Goal: Task Accomplishment & Management: Complete application form

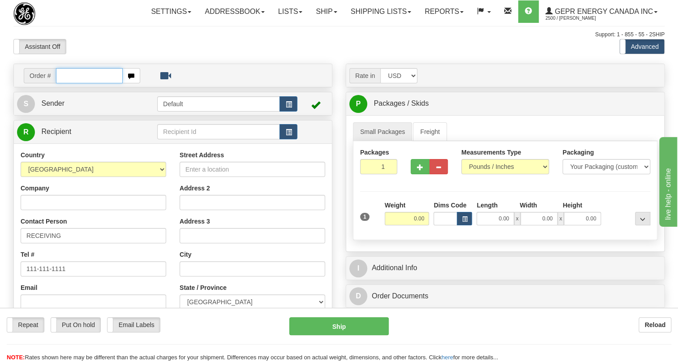
click at [83, 83] on input "text" at bounding box center [89, 75] width 67 height 15
paste input "0086692192"
click at [69, 83] on input "0086692192" at bounding box center [89, 75] width 67 height 15
type input "86692192"
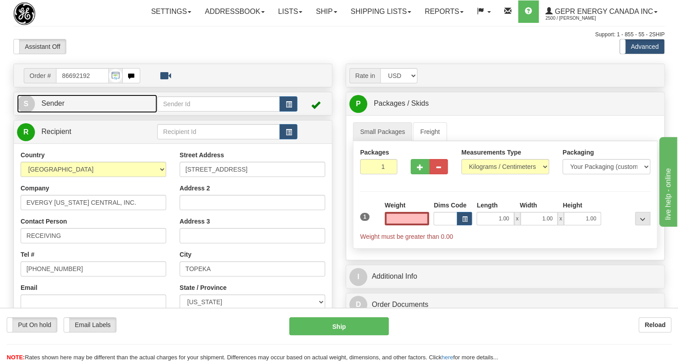
type input "0.00"
drag, startPoint x: 57, startPoint y: 121, endPoint x: 32, endPoint y: 122, distance: 25.6
click at [57, 107] on span "Sender" at bounding box center [52, 103] width 23 height 8
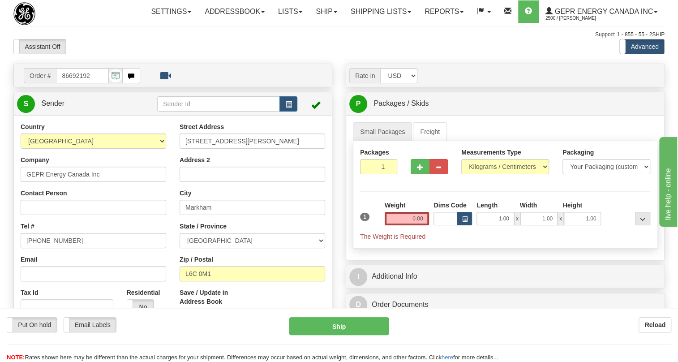
type input "MARKHAM"
click at [56, 248] on input "(779)7960565" at bounding box center [94, 240] width 146 height 15
paste input "905-927-5013"
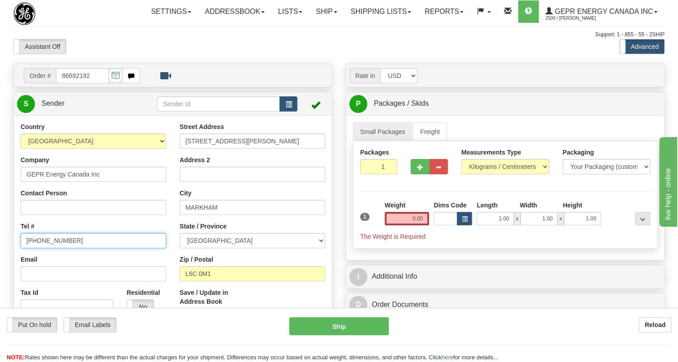
type input "905-927-5013"
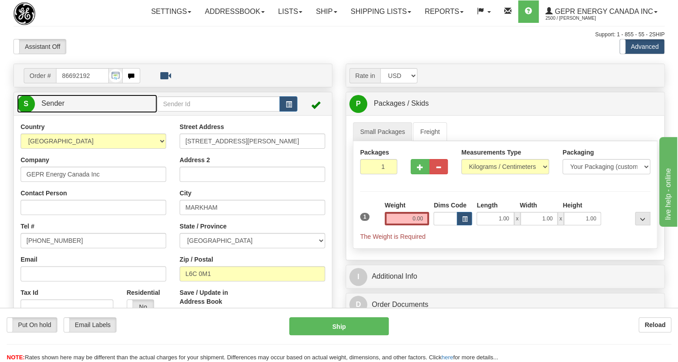
click at [54, 107] on span "Sender" at bounding box center [52, 103] width 23 height 8
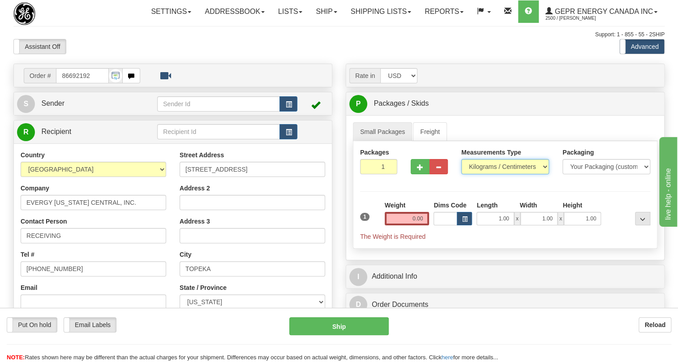
click at [513, 174] on select "Pounds / Inches Kilograms / Centimeters" at bounding box center [505, 166] width 88 height 15
select select "0"
click at [461, 174] on select "Pounds / Inches Kilograms / Centimeters" at bounding box center [505, 166] width 88 height 15
click at [412, 225] on input "0.00" at bounding box center [407, 218] width 45 height 13
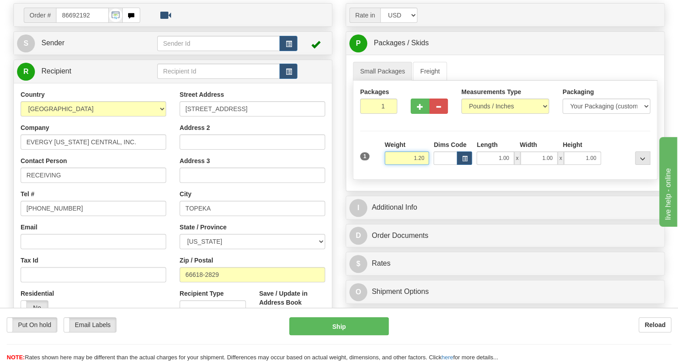
scroll to position [122, 0]
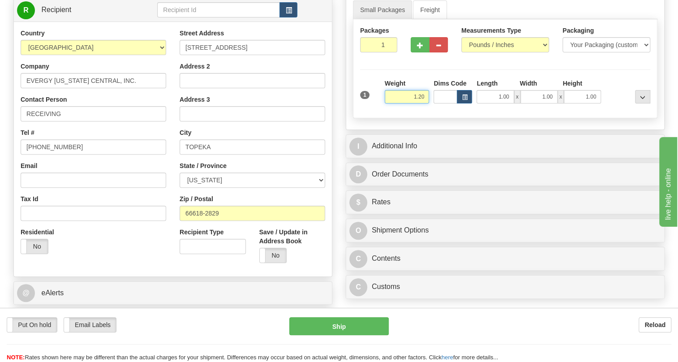
type input "1.20"
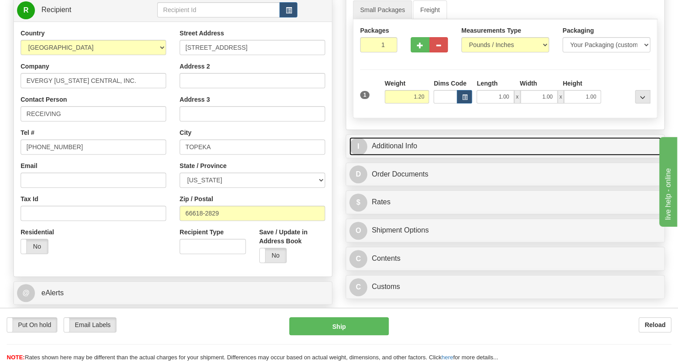
click at [395, 155] on link "I Additional Info" at bounding box center [505, 146] width 312 height 18
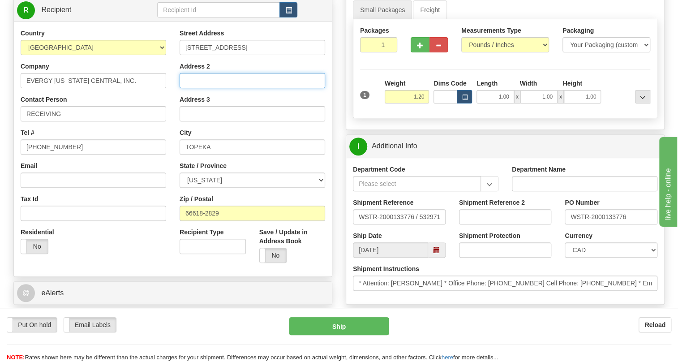
click at [197, 88] on input "Address 2" at bounding box center [253, 80] width 146 height 15
type input "s"
type input "SOUTH DOCK"
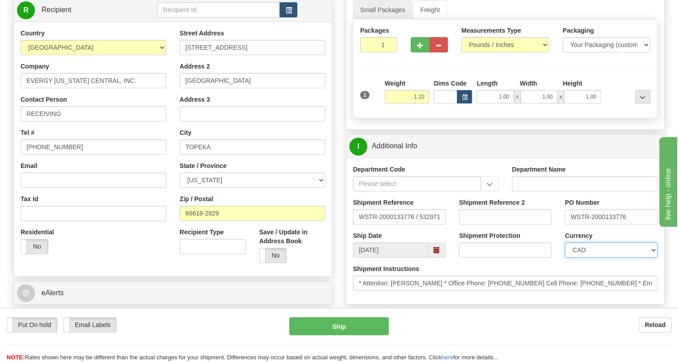
click at [592, 258] on select "CAD USD EUR ZAR RON ANG ARN AUD AUS AWG BBD BFR BGN BHD BMD BND BRC BRL CHP CKZ…" at bounding box center [611, 249] width 93 height 15
select select "1"
click at [565, 258] on select "CAD USD EUR ZAR RON ANG ARN AUD AUS AWG BBD BFR BGN BHD BMD BND BRC BRL CHP CKZ…" at bounding box center [611, 249] width 93 height 15
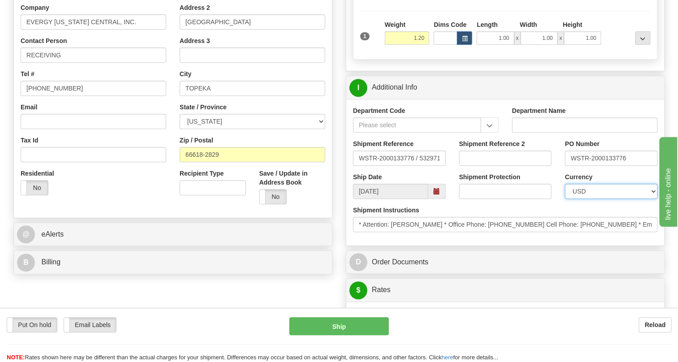
scroll to position [203, 0]
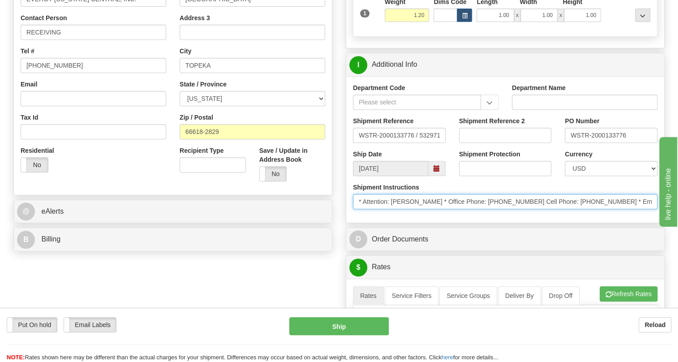
drag, startPoint x: 425, startPoint y: 222, endPoint x: 362, endPoint y: 223, distance: 62.3
click at [362, 209] on input "* Attention: Mitch Doles * Office Phone: 785-575-1214 Cell Phone: 785-217-3018 …" at bounding box center [505, 201] width 305 height 15
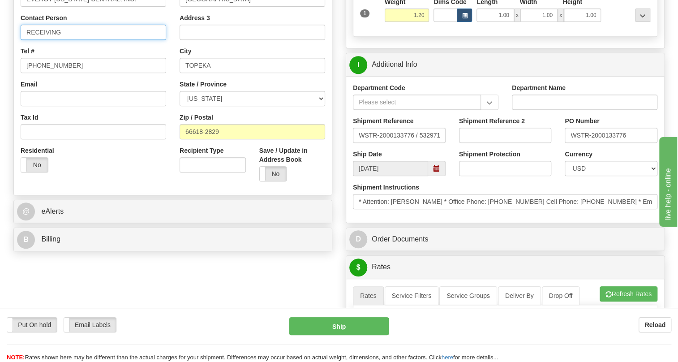
click at [70, 40] on input "RECEIVING" at bounding box center [94, 32] width 146 height 15
paste input "Attention: Mitch Doles"
click at [86, 40] on input "RECEIVING / Attention: Mitch Doles" at bounding box center [94, 32] width 146 height 15
click at [116, 40] on input "RECEIVING / Attn: Mitch Doles" at bounding box center [94, 32] width 146 height 15
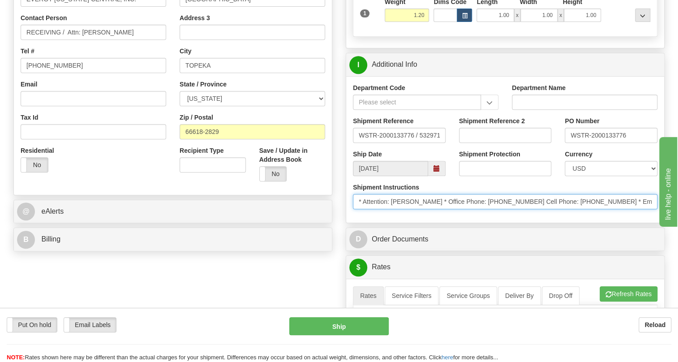
drag, startPoint x: 584, startPoint y: 221, endPoint x: 546, endPoint y: 224, distance: 37.2
click at [546, 209] on input "* Attention: Mitch Doles * Office Phone: 785-575-1214 Cell Phone: 785-217-3018 …" at bounding box center [505, 201] width 305 height 15
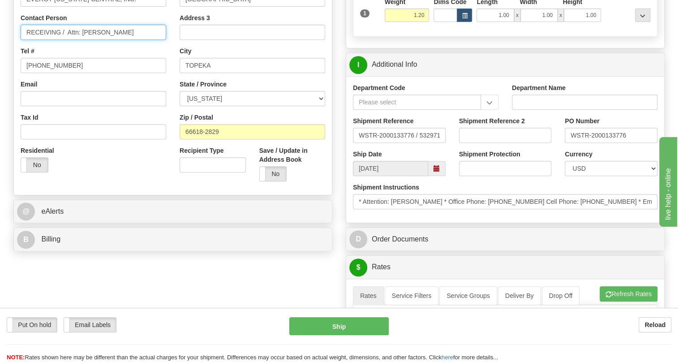
click at [138, 40] on input "RECEIVING / Attn: Mitch Doles" at bounding box center [94, 32] width 146 height 15
paste input "785-217-3018"
type input "RECEIVING / Attn: Mitch Doles 785-217-3018"
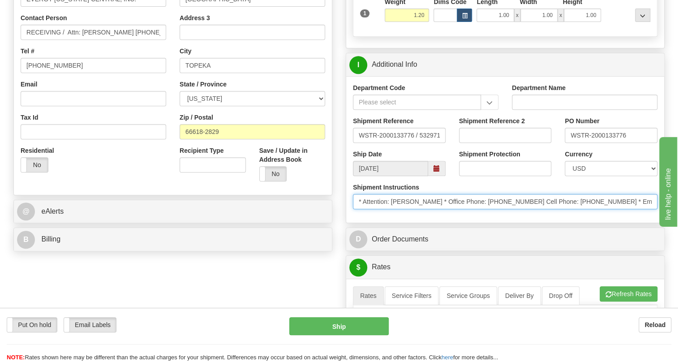
drag, startPoint x: 509, startPoint y: 221, endPoint x: 472, endPoint y: 220, distance: 37.6
click at [472, 209] on input "* Attention: Mitch Doles * Office Phone: 785-575-1214 Cell Phone: 785-217-3018 …" at bounding box center [505, 201] width 305 height 15
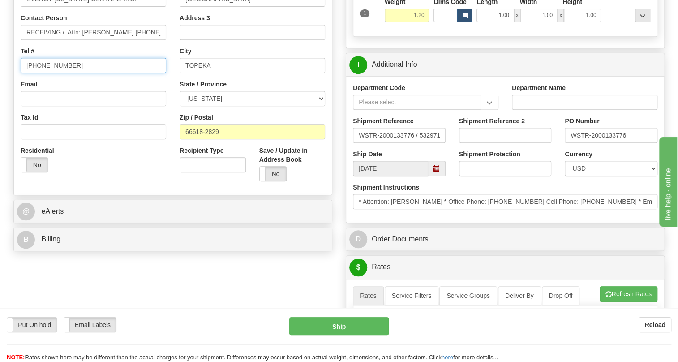
click at [60, 73] on input "(779)7960565" at bounding box center [94, 65] width 146 height 15
paste input "785-575-1214"
type input "785-575-1214"
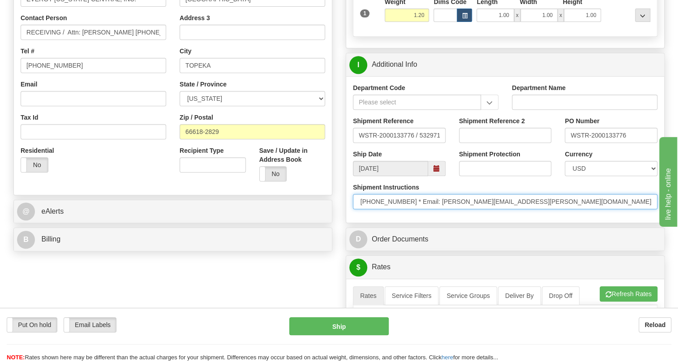
scroll to position [0, 190]
drag, startPoint x: 575, startPoint y: 224, endPoint x: 395, endPoint y: 224, distance: 180.1
click at [395, 209] on input "* Attention: Mitch Doles * Office Phone: 785-575-1214 Cell Phone: 785-217-3018 …" at bounding box center [505, 201] width 305 height 15
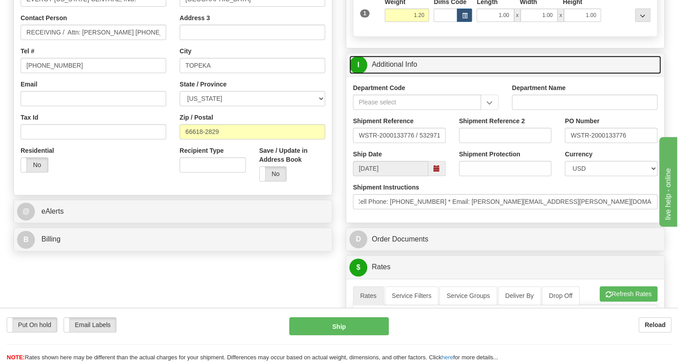
scroll to position [0, 0]
click at [396, 74] on link "I Additional Info" at bounding box center [505, 65] width 312 height 18
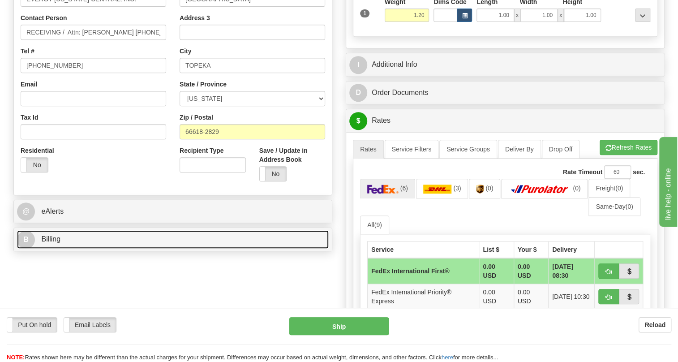
click at [56, 243] on span "Billing" at bounding box center [50, 239] width 19 height 8
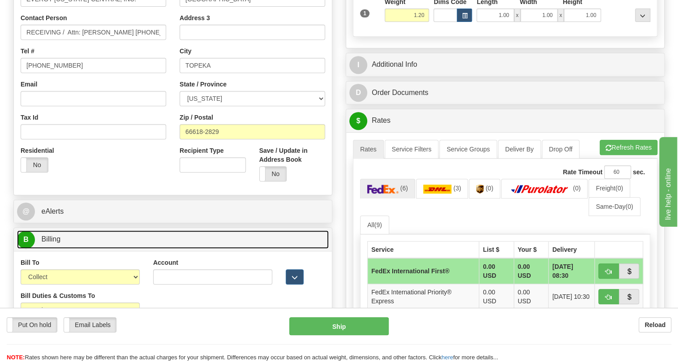
click at [56, 243] on span "Billing" at bounding box center [50, 239] width 19 height 8
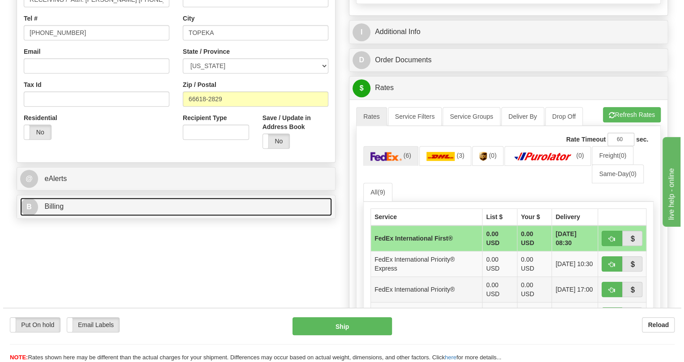
scroll to position [285, 0]
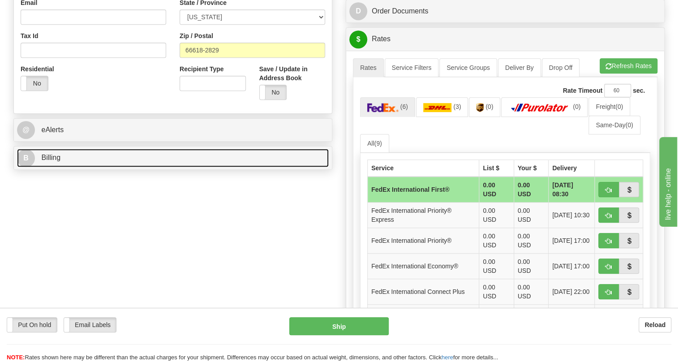
click at [55, 161] on span "Billing" at bounding box center [50, 158] width 19 height 8
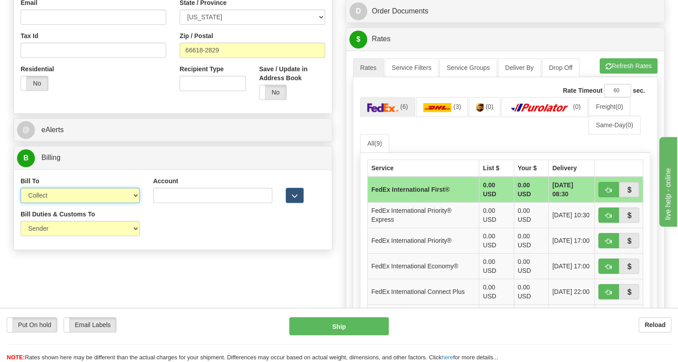
click at [97, 203] on select "Sender Recipient Third Party Collect" at bounding box center [80, 195] width 119 height 15
select select "1"
click at [21, 203] on select "Sender Recipient Third Party Collect" at bounding box center [80, 195] width 119 height 15
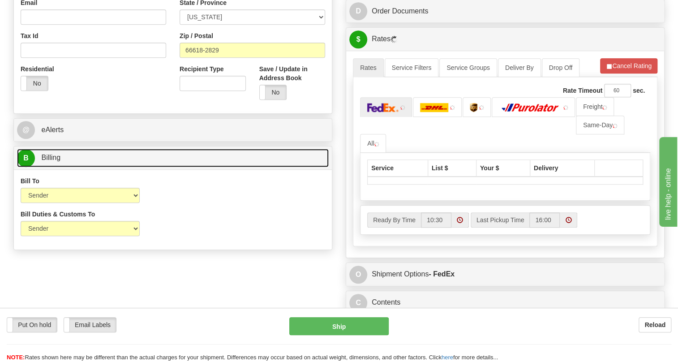
click at [52, 161] on span "Billing" at bounding box center [50, 158] width 19 height 8
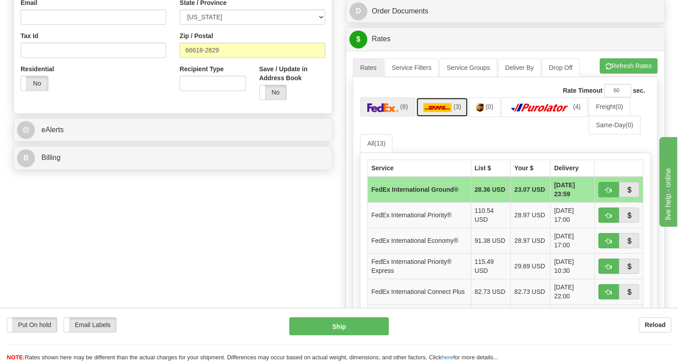
click at [449, 112] on img at bounding box center [437, 107] width 29 height 9
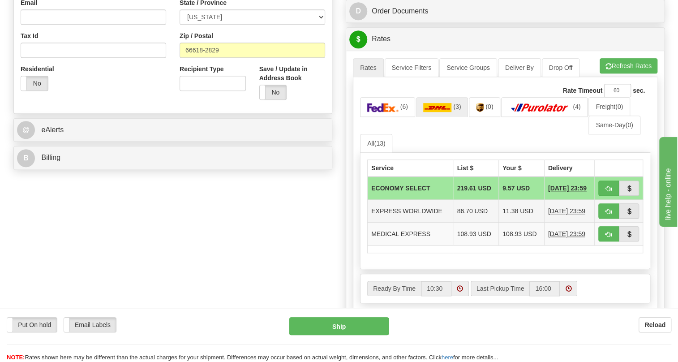
click at [424, 223] on td "EXPRESS WORLDWIDE" at bounding box center [411, 211] width 86 height 23
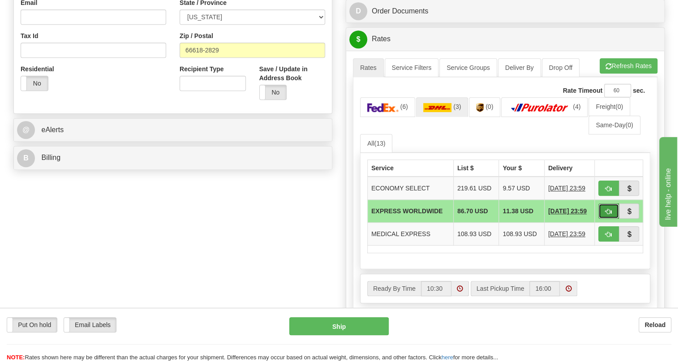
click at [609, 215] on span "button" at bounding box center [609, 212] width 6 height 6
type input "P"
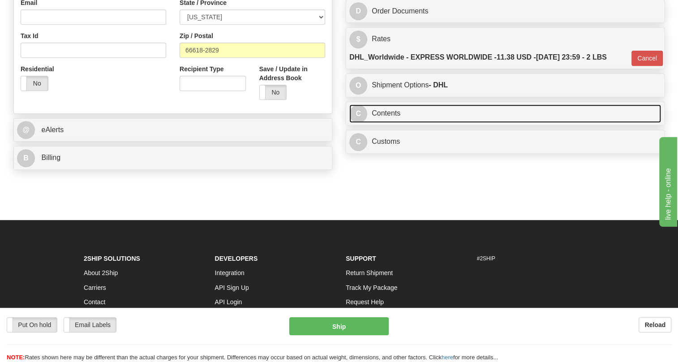
click at [386, 123] on link "C Contents" at bounding box center [505, 113] width 312 height 18
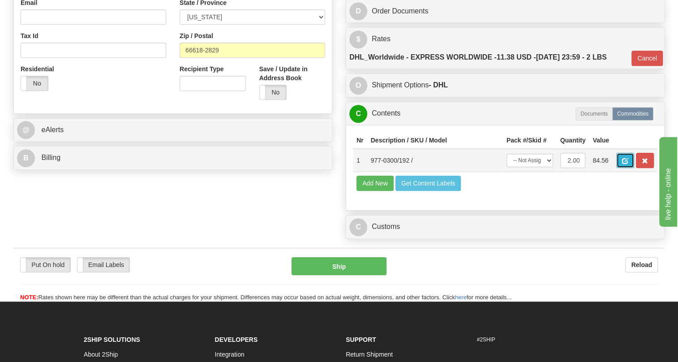
click at [624, 164] on span "button" at bounding box center [625, 161] width 6 height 6
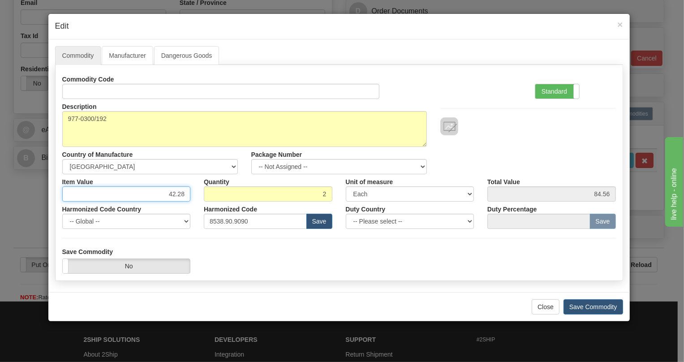
click at [177, 194] on input "42.28" at bounding box center [126, 193] width 129 height 15
type input "58.38"
type input "116.76"
click at [555, 93] on label "Standard" at bounding box center [557, 91] width 44 height 14
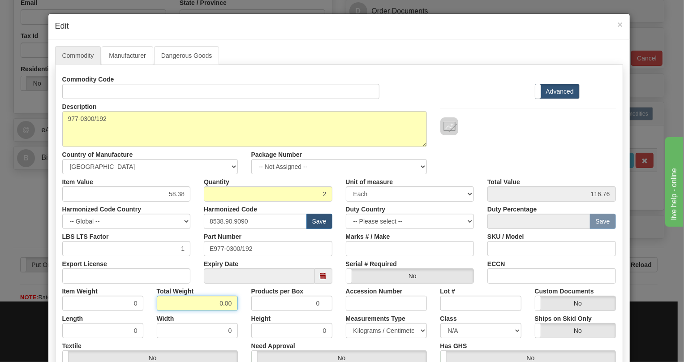
click at [213, 305] on input "0.00" at bounding box center [197, 303] width 81 height 15
type input "1.00"
type input "0.5000"
click at [377, 331] on select "Pounds / Inches Kilograms / Centimeters" at bounding box center [386, 330] width 81 height 15
select select "0"
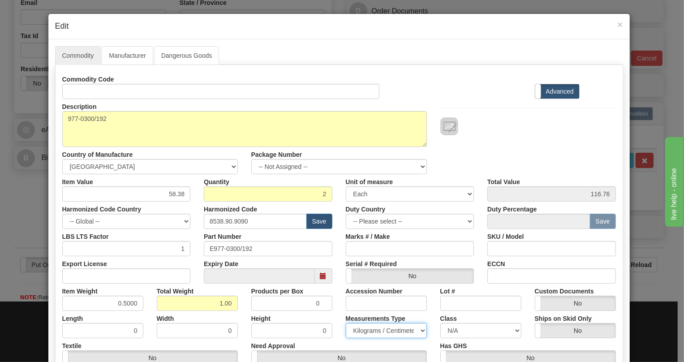
click at [346, 323] on select "Pounds / Inches Kilograms / Centimeters" at bounding box center [386, 330] width 81 height 15
click at [233, 247] on input "E977-0300/192" at bounding box center [268, 248] width 129 height 15
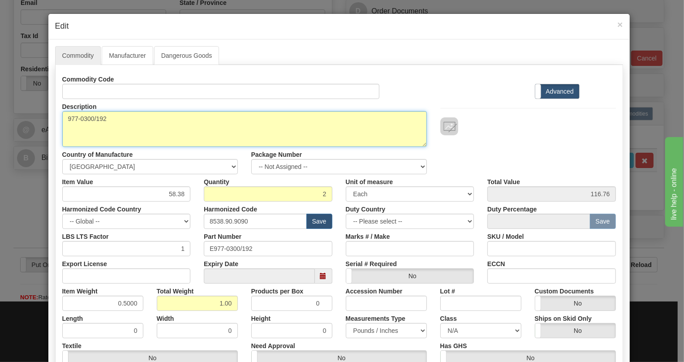
click at [86, 118] on textarea "977-0300/192" at bounding box center [244, 129] width 365 height 36
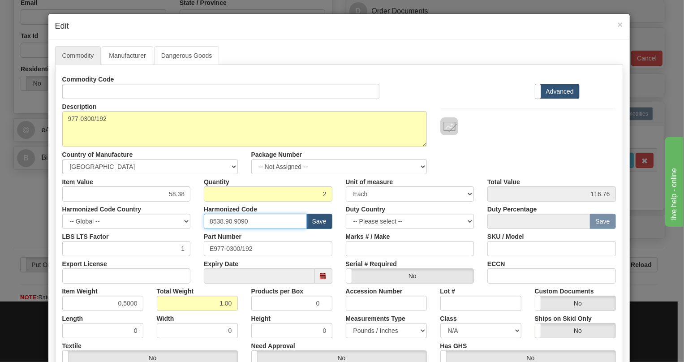
click at [227, 219] on input "8538.90.9090" at bounding box center [255, 221] width 103 height 15
paste input "44.42"
type input "8544.42.9090"
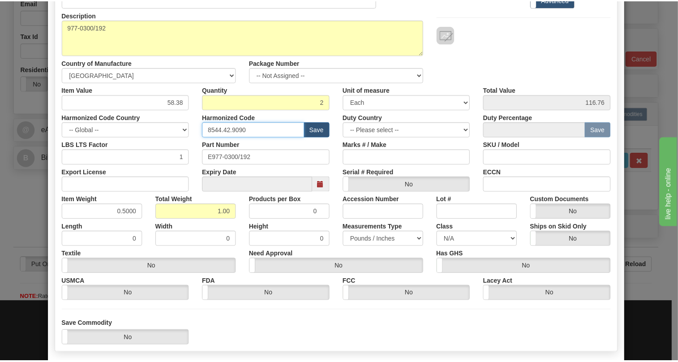
scroll to position [122, 0]
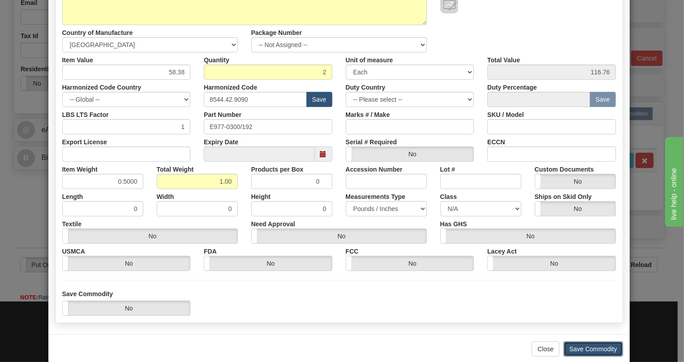
click at [585, 348] on button "Save Commodity" at bounding box center [594, 348] width 60 height 15
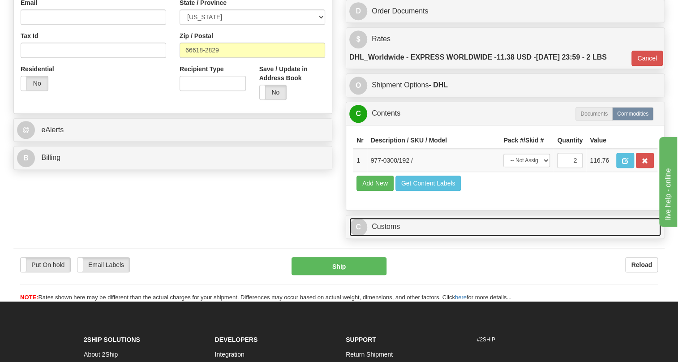
click at [392, 236] on link "C Customs" at bounding box center [505, 227] width 312 height 18
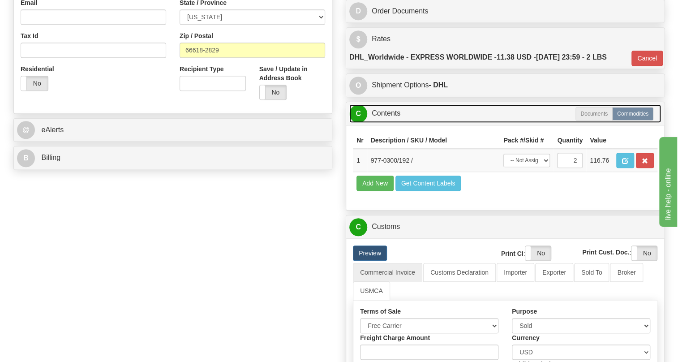
click at [388, 123] on link "C Contents" at bounding box center [505, 113] width 312 height 18
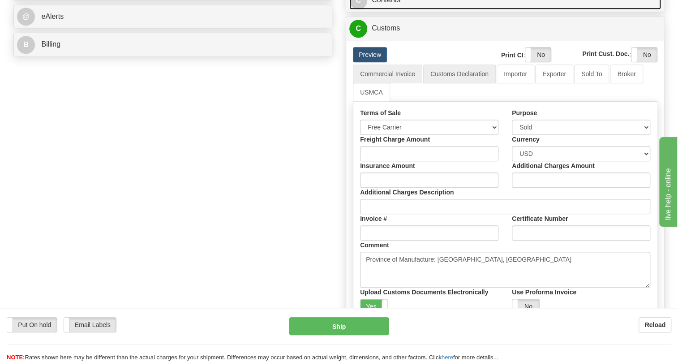
scroll to position [326, 0]
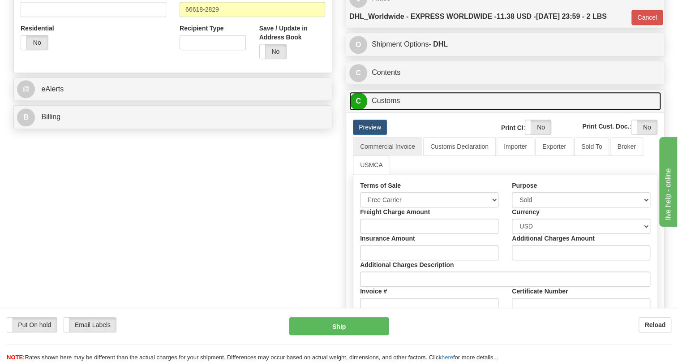
click at [396, 110] on link "C Customs" at bounding box center [505, 101] width 312 height 18
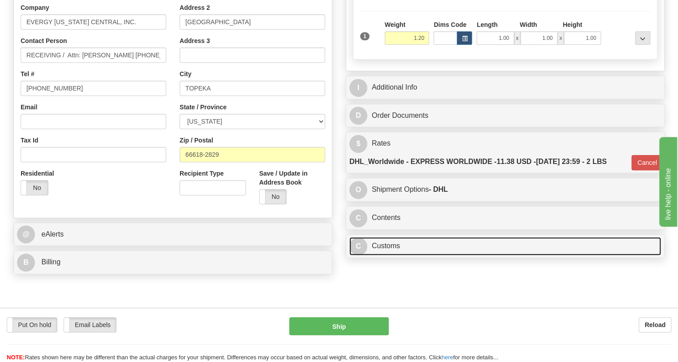
scroll to position [163, 0]
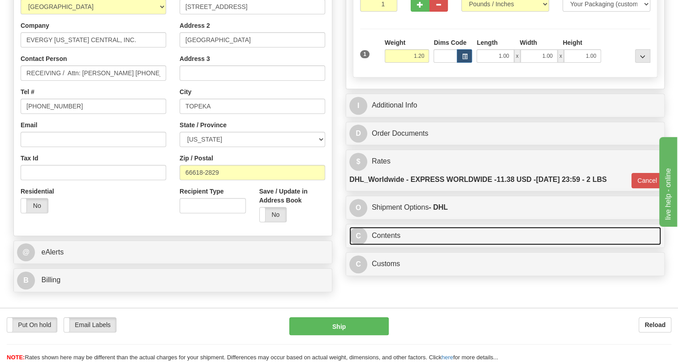
click at [385, 245] on link "C Contents" at bounding box center [505, 236] width 312 height 18
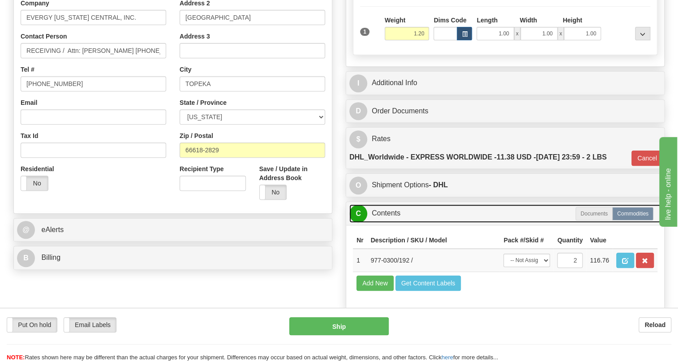
scroll to position [203, 0]
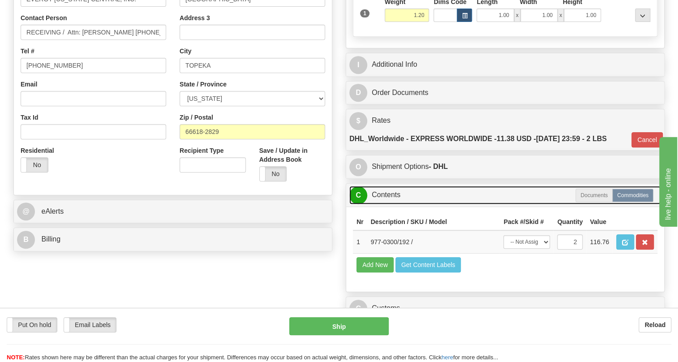
click at [391, 204] on link "C Contents" at bounding box center [505, 195] width 312 height 18
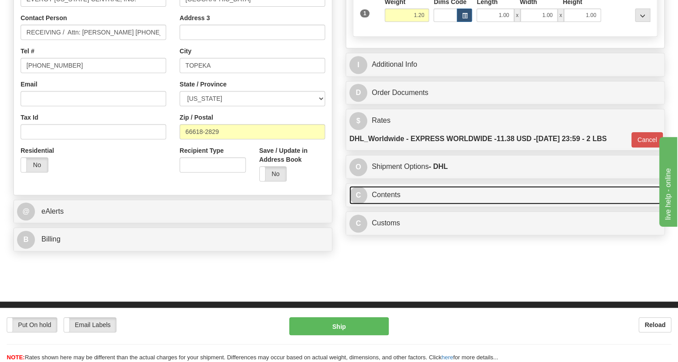
click at [381, 204] on link "C Contents" at bounding box center [505, 195] width 312 height 18
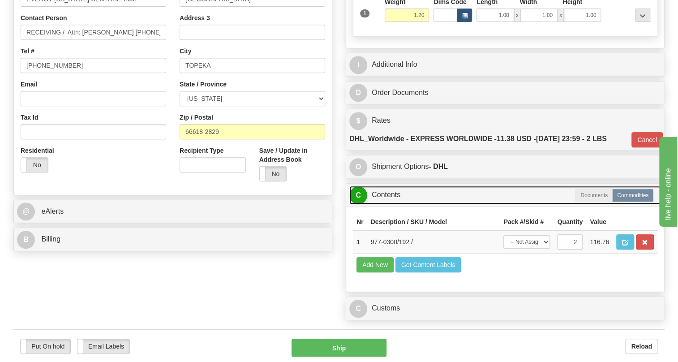
click at [393, 204] on link "C Contents" at bounding box center [505, 195] width 312 height 18
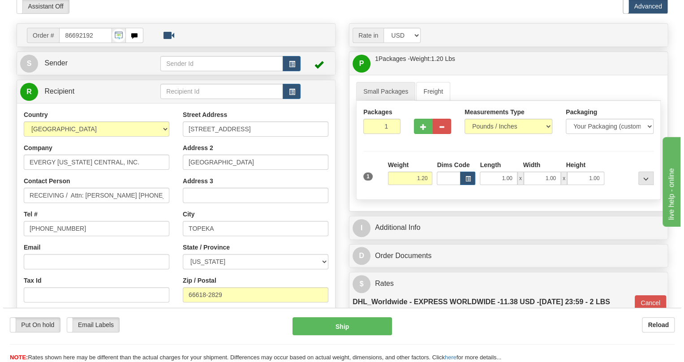
scroll to position [81, 0]
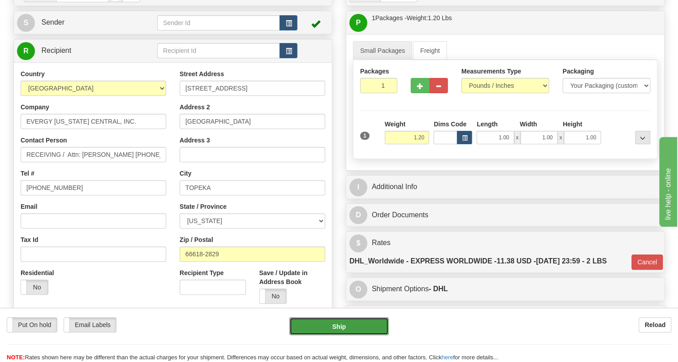
click at [340, 327] on button "Ship" at bounding box center [338, 326] width 99 height 18
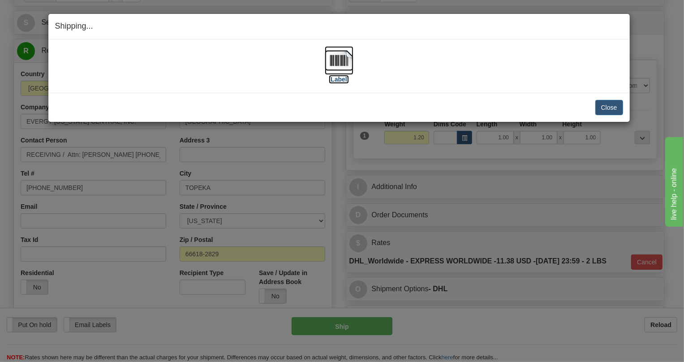
click at [339, 59] on img at bounding box center [339, 60] width 29 height 29
click at [610, 107] on button "Close" at bounding box center [609, 107] width 28 height 15
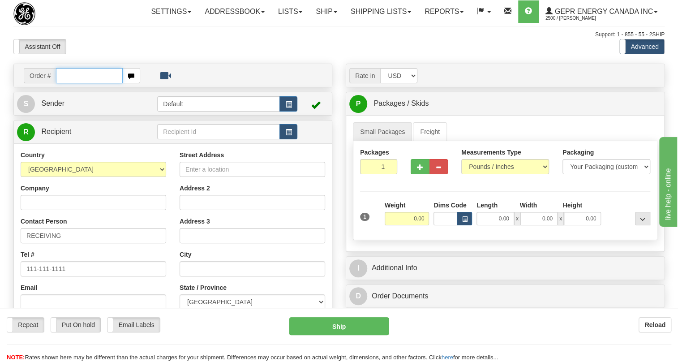
click at [75, 83] on input "text" at bounding box center [89, 75] width 67 height 15
paste input "0086692702"
click at [68, 83] on input "0086692702" at bounding box center [89, 75] width 67 height 15
type input "86692702"
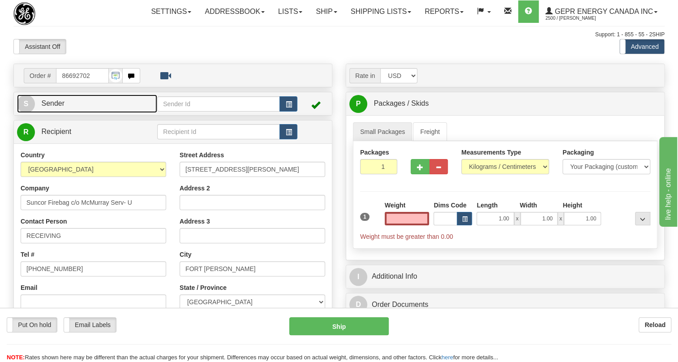
type input "0.00"
click at [53, 113] on link "S Sender" at bounding box center [87, 104] width 140 height 18
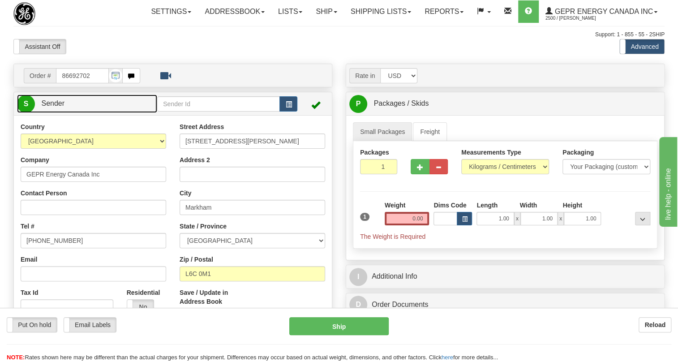
type input "MARKHAM"
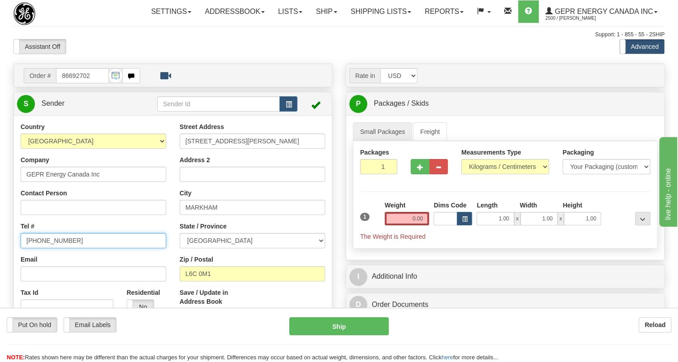
click at [54, 248] on input "(779)7960565" at bounding box center [94, 240] width 146 height 15
paste input "905-927-5013"
type input "905-927-5013"
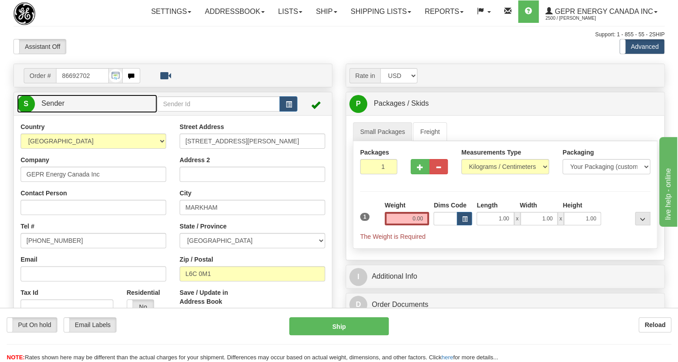
click at [60, 107] on span "Sender" at bounding box center [52, 103] width 23 height 8
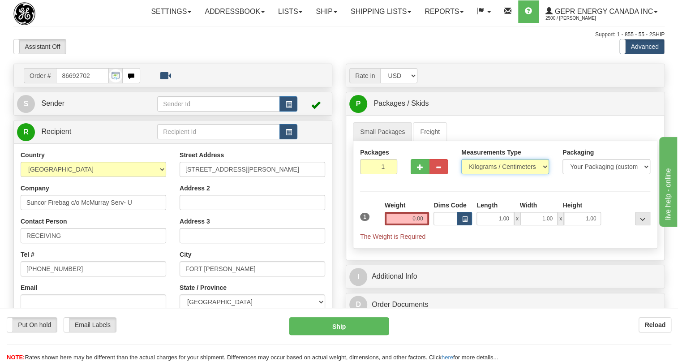
click at [485, 174] on select "Pounds / Inches Kilograms / Centimeters" at bounding box center [505, 166] width 88 height 15
select select "0"
click at [461, 174] on select "Pounds / Inches Kilograms / Centimeters" at bounding box center [505, 166] width 88 height 15
click at [408, 225] on input "0.00" at bounding box center [407, 218] width 45 height 13
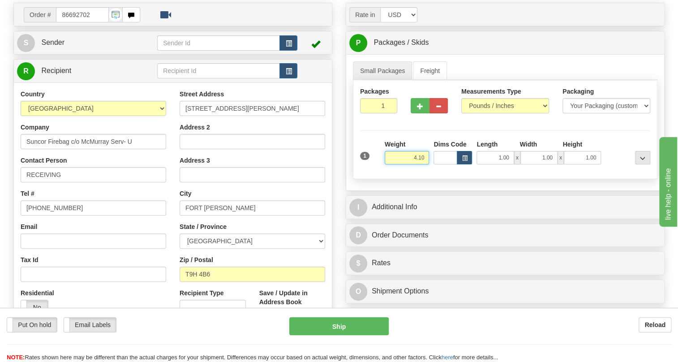
scroll to position [81, 0]
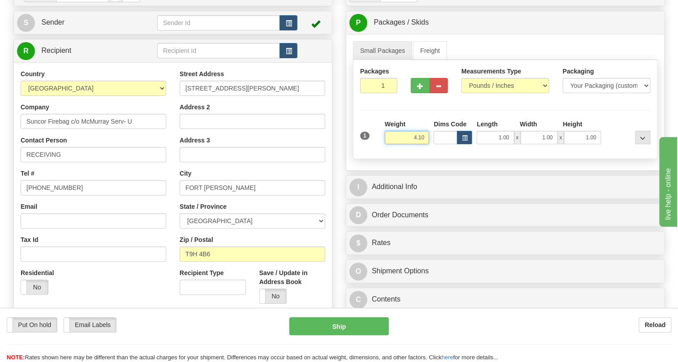
type input "4.10"
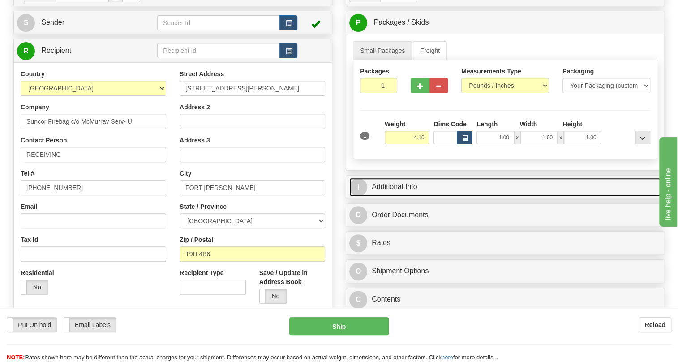
click at [407, 196] on link "I Additional Info" at bounding box center [505, 187] width 312 height 18
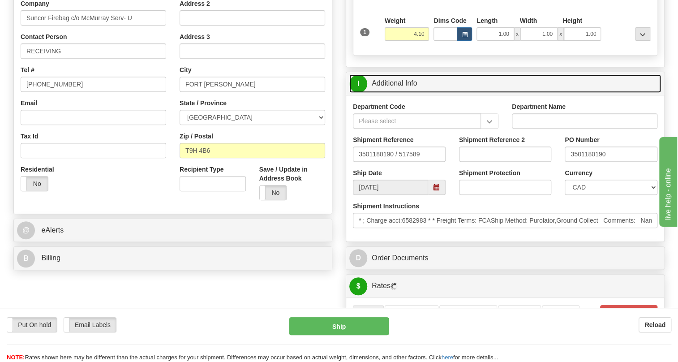
scroll to position [203, 0]
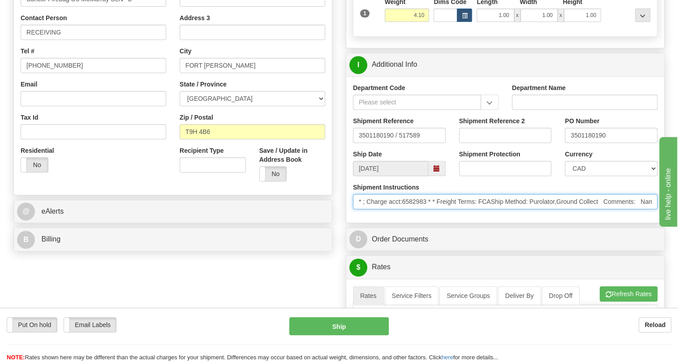
drag, startPoint x: 426, startPoint y: 222, endPoint x: 405, endPoint y: 226, distance: 21.8
click at [405, 209] on input "* ; Charge acct:6582983 * * Freight Terms: FCAShip Method: Purolator,Ground Col…" at bounding box center [505, 201] width 305 height 15
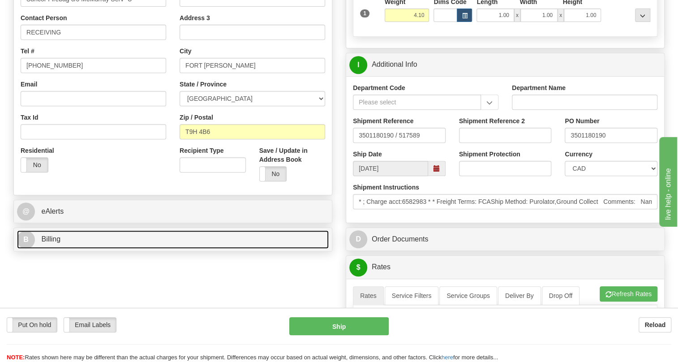
click at [51, 243] on span "Billing" at bounding box center [50, 239] width 19 height 8
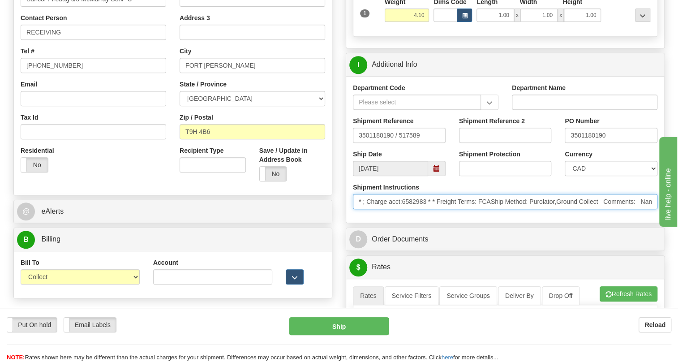
click at [418, 209] on input "* ; Charge acct:6582983 * * Freight Terms: FCAShip Method: Purolator,Ground Col…" at bounding box center [505, 201] width 305 height 15
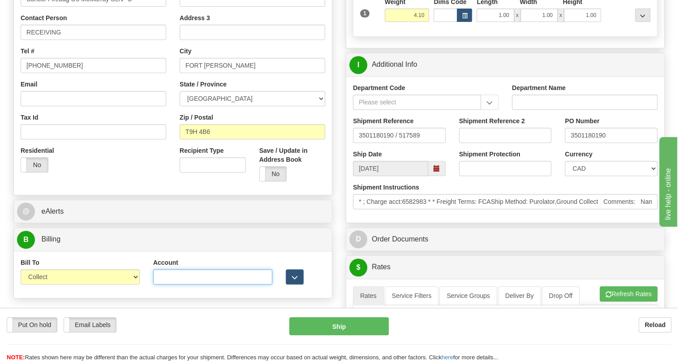
click at [168, 284] on input "Account" at bounding box center [212, 276] width 119 height 15
paste input "6582983"
type input "6582983"
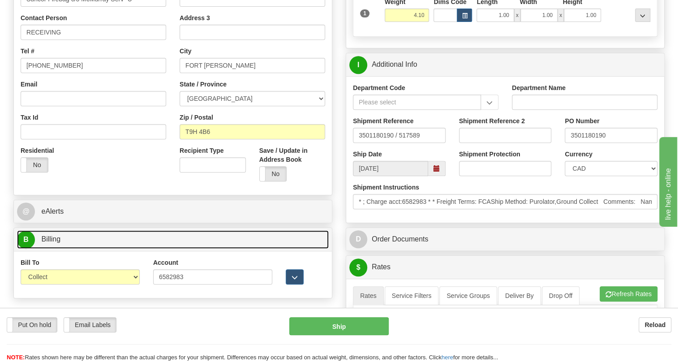
click at [52, 243] on span "Billing" at bounding box center [50, 239] width 19 height 8
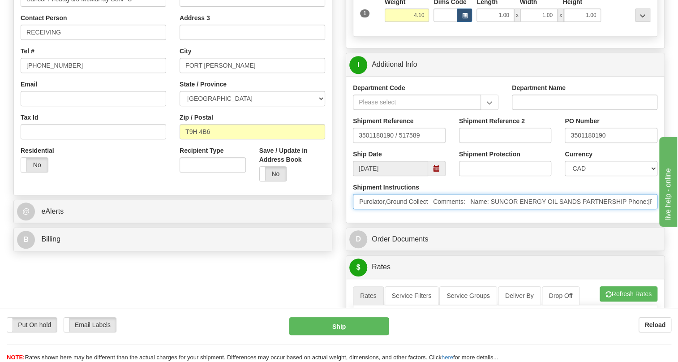
scroll to position [0, 215]
drag, startPoint x: 621, startPoint y: 226, endPoint x: 564, endPoint y: 224, distance: 57.4
click at [564, 209] on input "* ; Charge acct:6582983 * * Freight Terms: FCAShip Method: Purolator,Ground Col…" at bounding box center [505, 201] width 305 height 15
click at [641, 209] on input "* ; Charge acct:6582983 * * Freight Terms: FCAShip Method: Purolator,Ground Col…" at bounding box center [505, 201] width 305 height 15
drag, startPoint x: 640, startPoint y: 221, endPoint x: 606, endPoint y: 224, distance: 34.6
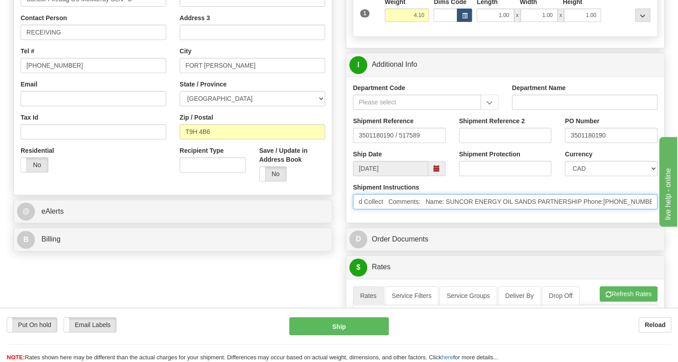
click at [606, 209] on input "* ; Charge acct:6582983 * * Freight Terms: FCAShip Method: Purolator,Ground Col…" at bounding box center [505, 201] width 305 height 15
drag, startPoint x: 1303, startPoint y: 451, endPoint x: 660, endPoint y: 231, distance: 679.0
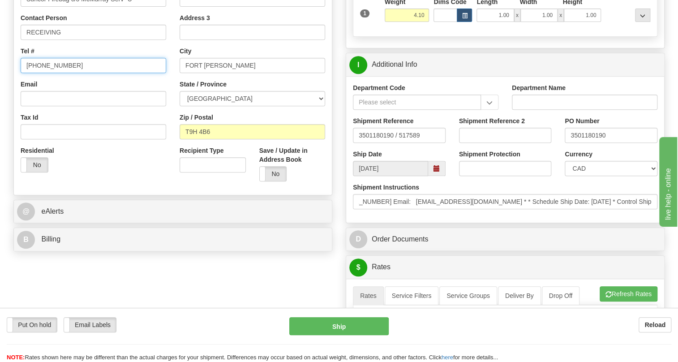
click at [47, 73] on input "(779)7960565" at bounding box center [94, 65] width 146 height 15
paste input "6472802780"
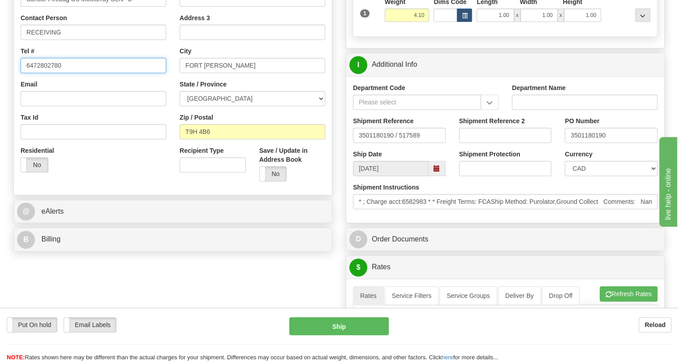
type input "6472802780"
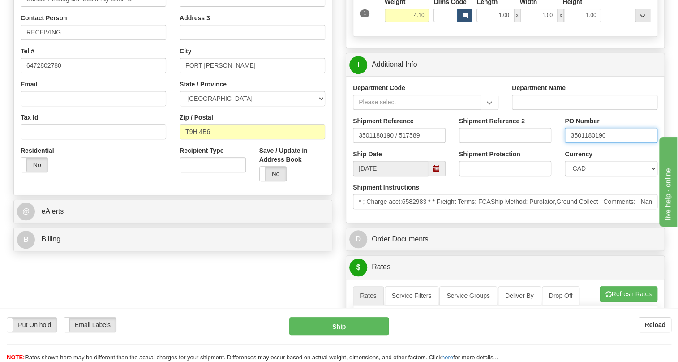
click at [592, 143] on input "3501180190" at bounding box center [611, 135] width 93 height 15
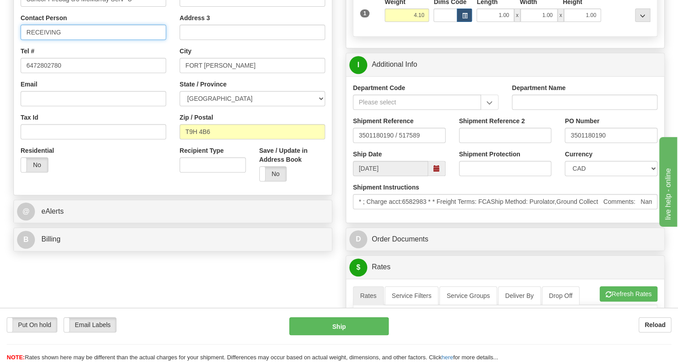
click at [65, 40] on input "RECEIVING" at bounding box center [94, 32] width 146 height 15
paste input "3501180190"
type input "RECEIVING / PO# 3501180190"
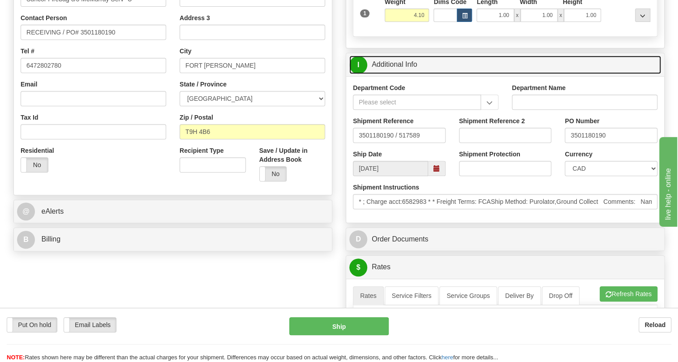
click at [409, 74] on link "I Additional Info" at bounding box center [505, 65] width 312 height 18
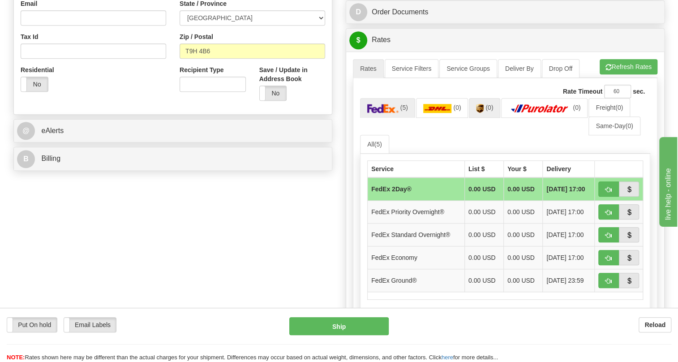
scroll to position [285, 0]
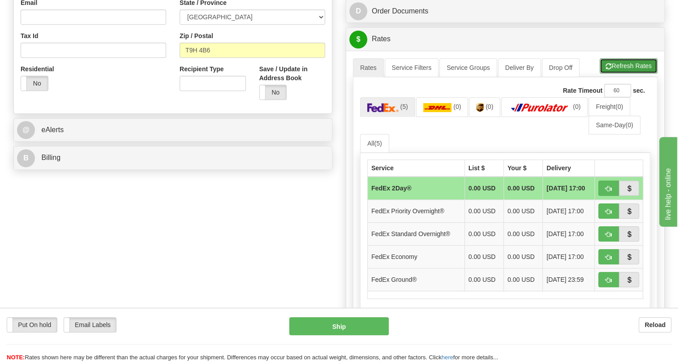
click at [618, 73] on button "Refresh Rates" at bounding box center [629, 65] width 58 height 15
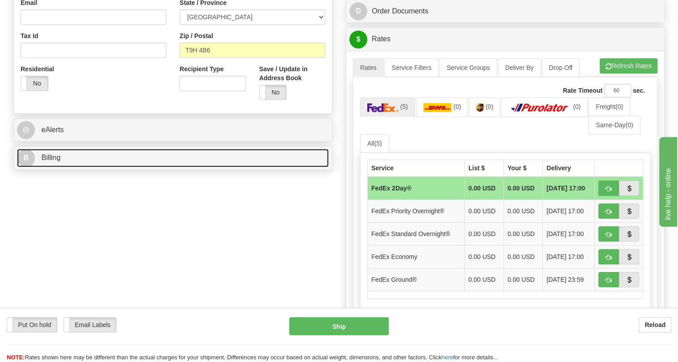
click at [52, 161] on span "Billing" at bounding box center [50, 158] width 19 height 8
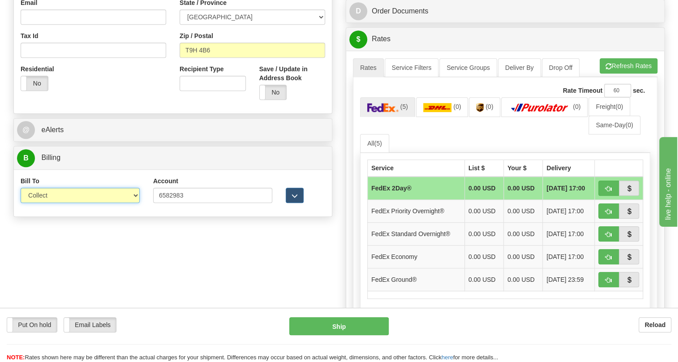
click at [59, 203] on select "Sender Recipient Third Party Collect" at bounding box center [80, 195] width 119 height 15
select select "2"
click at [21, 203] on select "Sender Recipient Third Party Collect" at bounding box center [80, 195] width 119 height 15
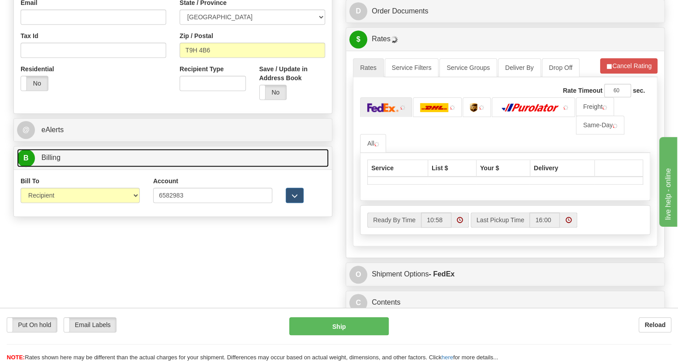
click at [50, 161] on span "Billing" at bounding box center [50, 158] width 19 height 8
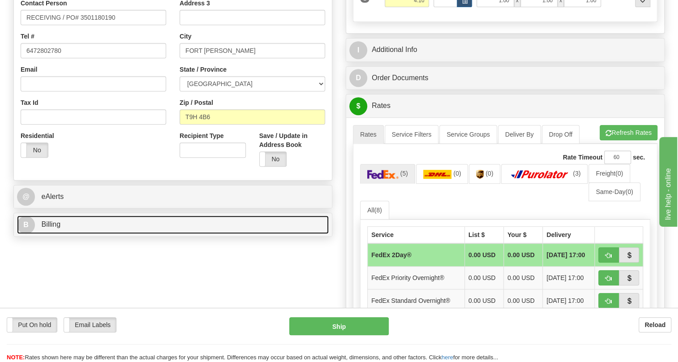
scroll to position [203, 0]
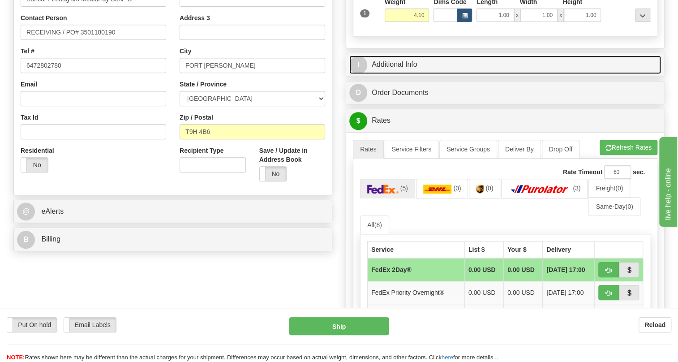
click at [392, 74] on link "I Additional Info" at bounding box center [505, 65] width 312 height 18
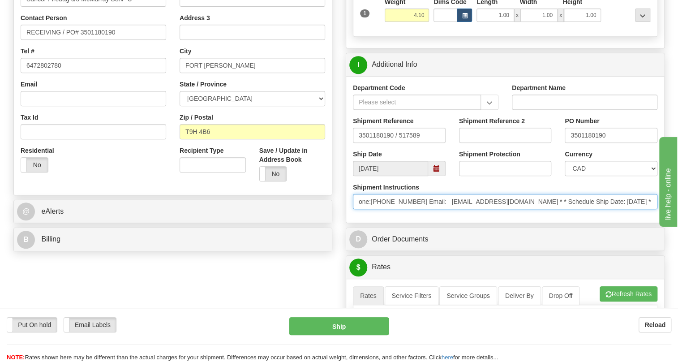
scroll to position [0, 483]
drag, startPoint x: 358, startPoint y: 222, endPoint x: 684, endPoint y: 226, distance: 325.7
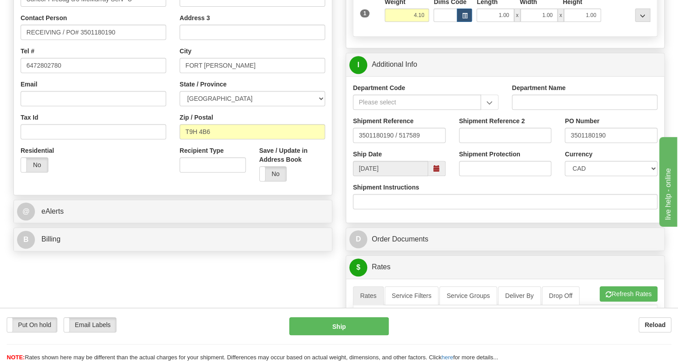
click at [443, 223] on div "Department Code Department Name Shipment Reference 3501180190 / 517589 Shipment…" at bounding box center [505, 149] width 318 height 146
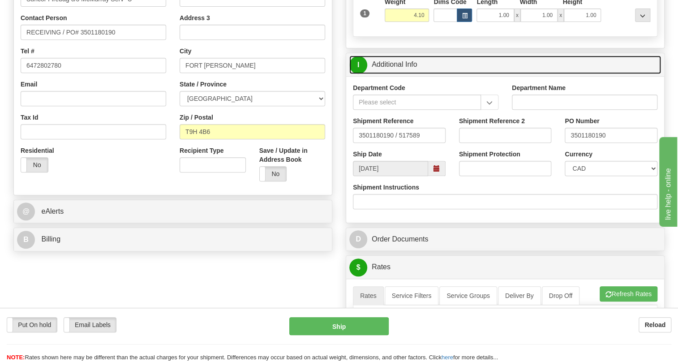
click at [410, 74] on link "I Additional Info" at bounding box center [505, 65] width 312 height 18
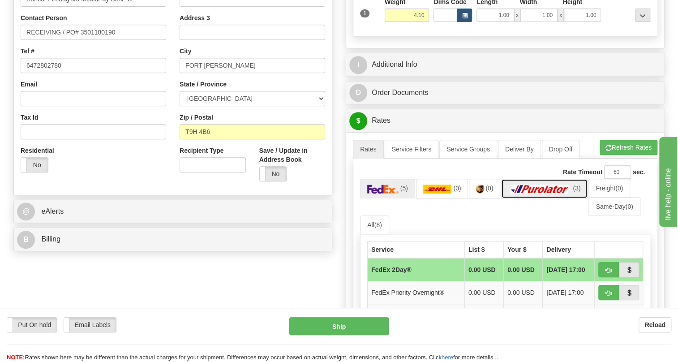
click at [542, 194] on img at bounding box center [539, 189] width 63 height 9
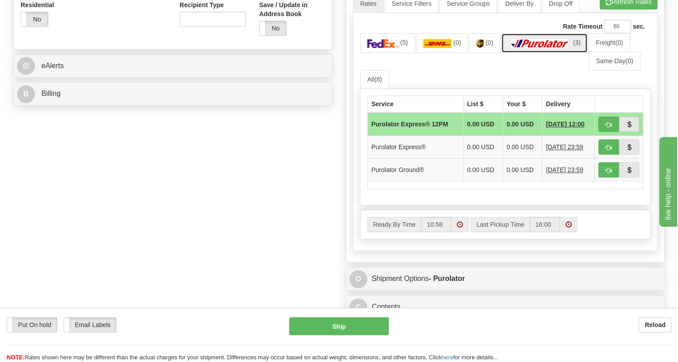
scroll to position [366, 0]
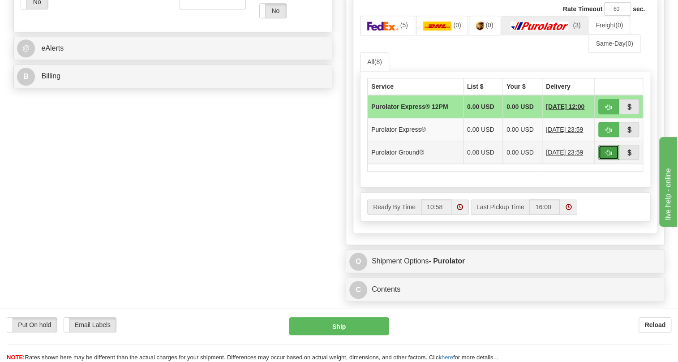
click at [608, 156] on span "button" at bounding box center [609, 153] width 6 height 6
type input "260"
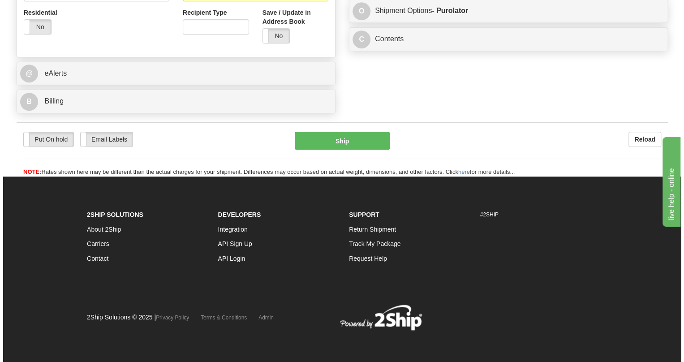
scroll to position [362, 0]
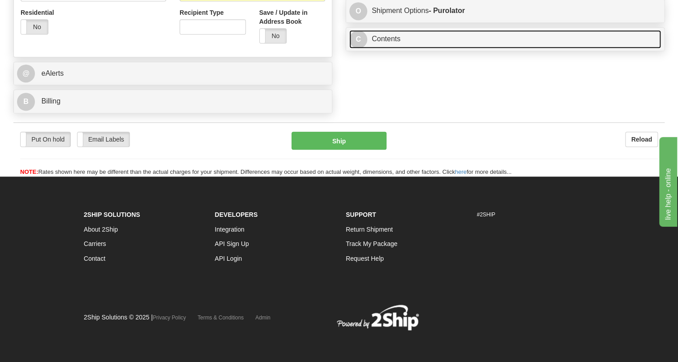
click at [381, 38] on link "C Contents" at bounding box center [505, 39] width 312 height 18
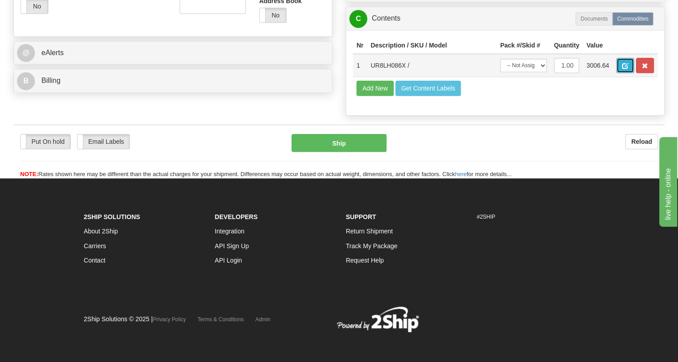
click at [627, 69] on span "button" at bounding box center [625, 66] width 6 height 6
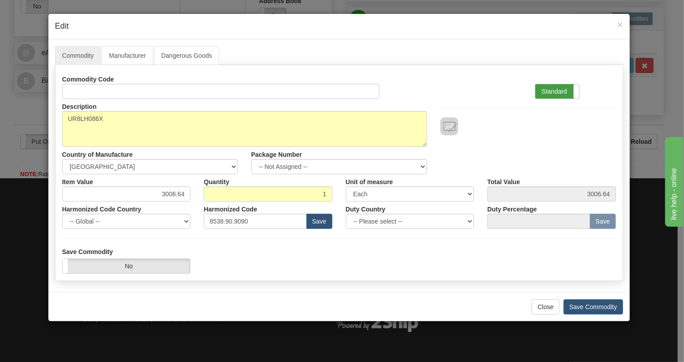
click at [557, 90] on label "Standard" at bounding box center [557, 91] width 44 height 14
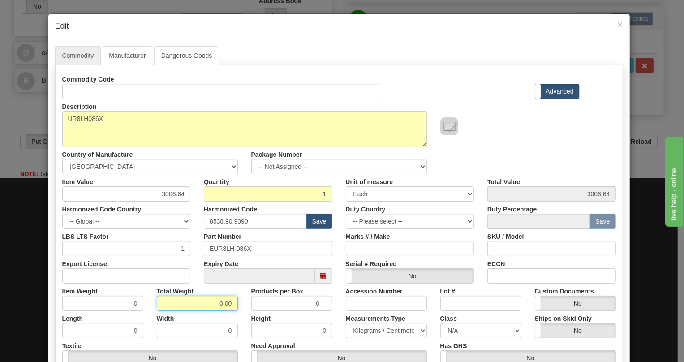
click at [211, 305] on input "0.00" at bounding box center [197, 303] width 81 height 15
type input "1.00"
type input "1.0000"
click at [364, 331] on select "Pounds / Inches Kilograms / Centimeters" at bounding box center [386, 330] width 81 height 15
select select "0"
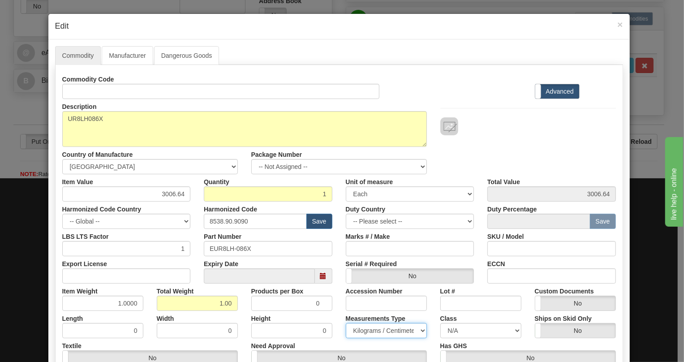
click at [346, 323] on select "Pounds / Inches Kilograms / Centimeters" at bounding box center [386, 330] width 81 height 15
click at [339, 316] on div "Measurements Type Pounds / Inches Kilograms / Centimeters" at bounding box center [386, 324] width 95 height 27
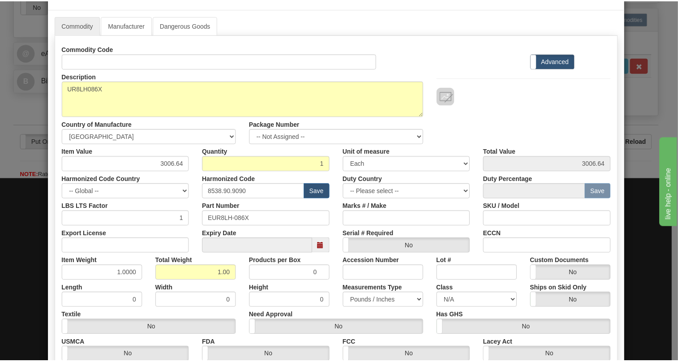
scroll to position [136, 0]
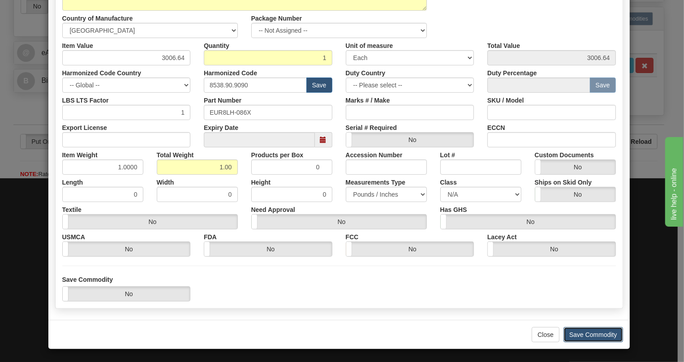
click at [594, 337] on button "Save Commodity" at bounding box center [594, 334] width 60 height 15
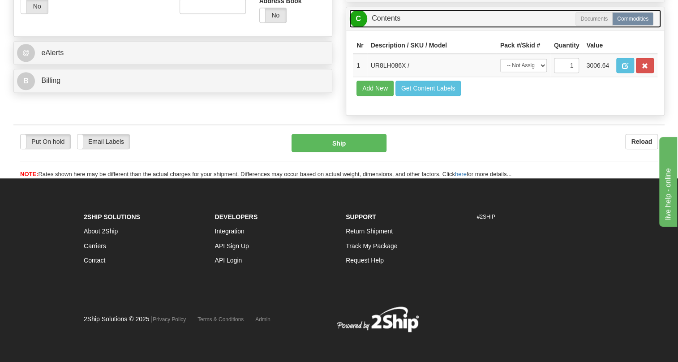
click at [384, 28] on link "C Contents" at bounding box center [505, 18] width 312 height 18
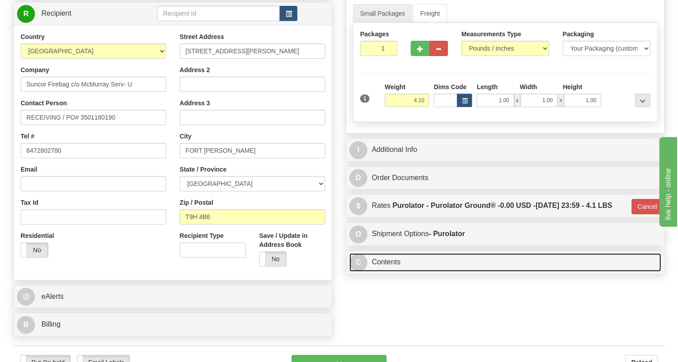
scroll to position [117, 0]
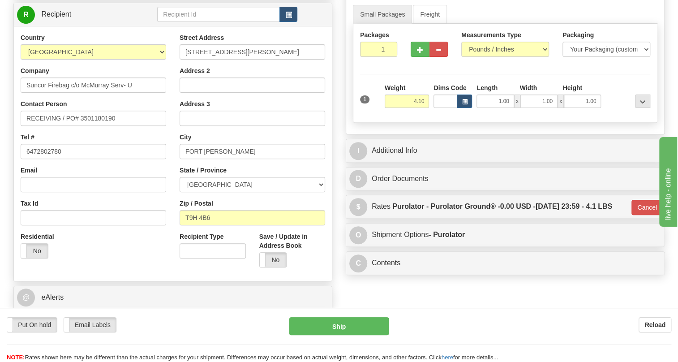
drag, startPoint x: 499, startPoint y: 334, endPoint x: 507, endPoint y: 328, distance: 10.2
click at [499, 334] on div "Put On hold Put On hold Email Labels Email Labels Edit Reload Ship" at bounding box center [339, 326] width 678 height 18
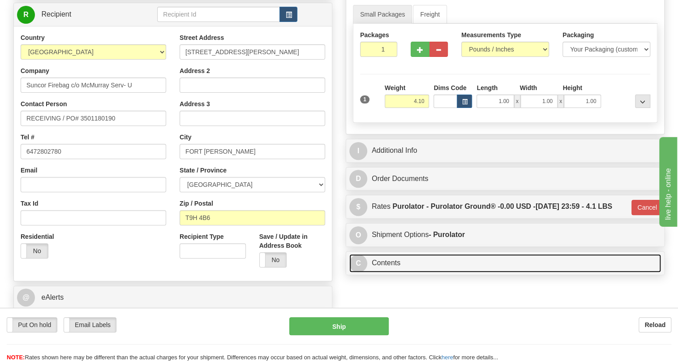
click at [389, 272] on link "C Contents" at bounding box center [505, 263] width 312 height 18
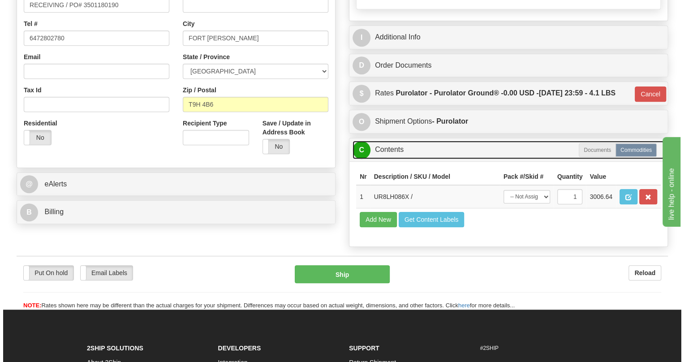
scroll to position [240, 0]
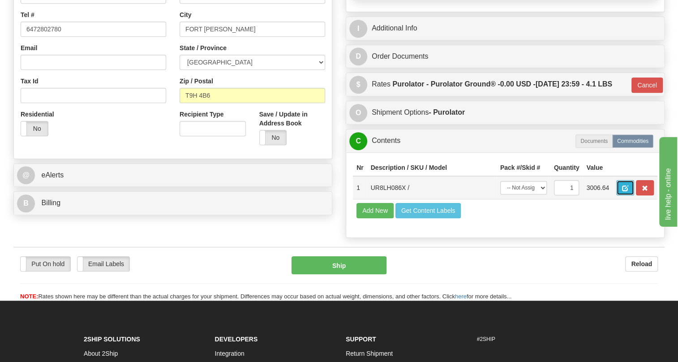
click at [627, 191] on span "button" at bounding box center [625, 188] width 6 height 6
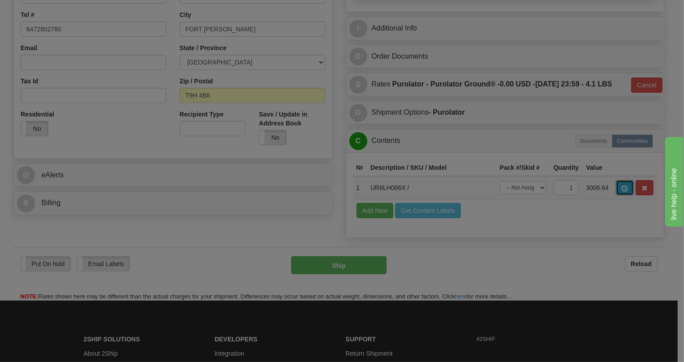
scroll to position [0, 0]
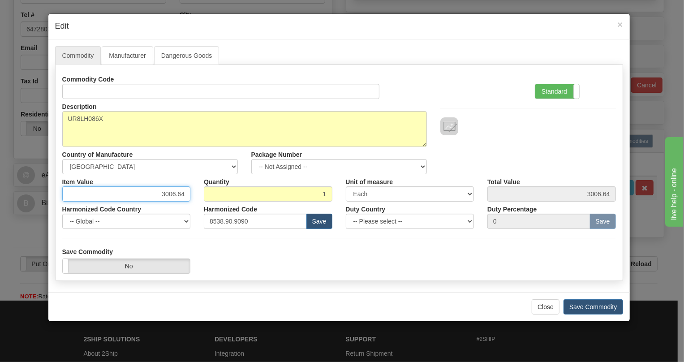
click at [177, 193] on input "3006.64" at bounding box center [126, 193] width 129 height 15
paste input "2.362,88"
click at [166, 196] on input "2.362,88" at bounding box center [126, 193] width 129 height 15
click at [179, 192] on input "2362,88" at bounding box center [126, 193] width 129 height 15
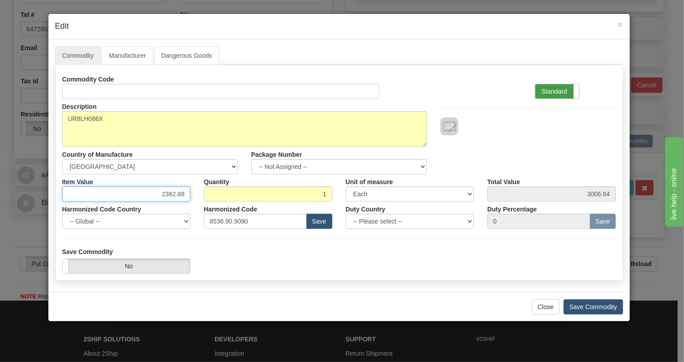
type input "2362.88"
click at [555, 92] on label "Standard" at bounding box center [557, 91] width 44 height 14
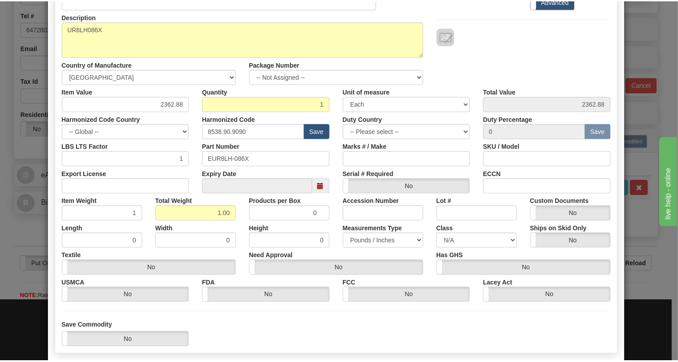
scroll to position [122, 0]
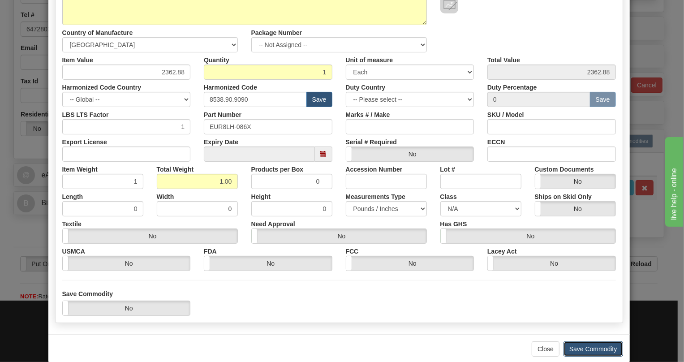
click at [599, 346] on button "Save Commodity" at bounding box center [594, 348] width 60 height 15
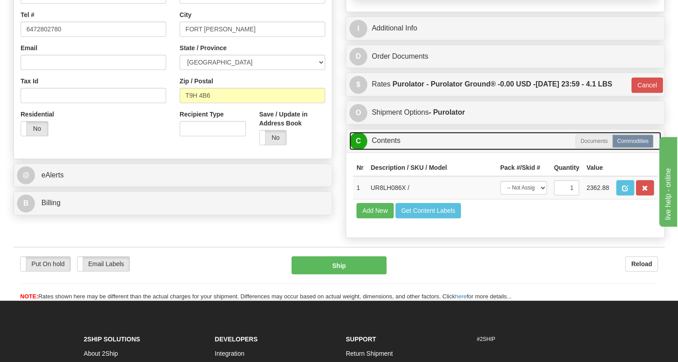
click at [389, 150] on link "C Contents" at bounding box center [505, 141] width 312 height 18
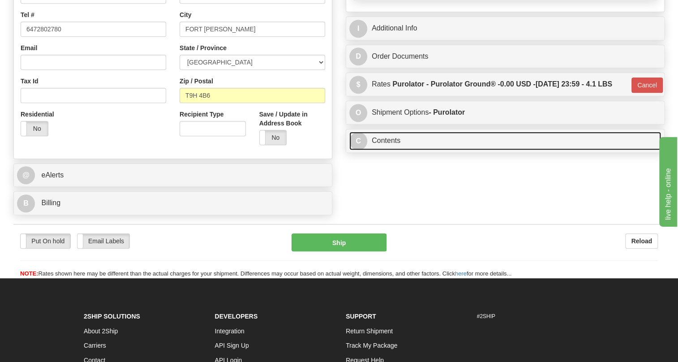
click at [393, 150] on link "C Contents" at bounding box center [505, 141] width 312 height 18
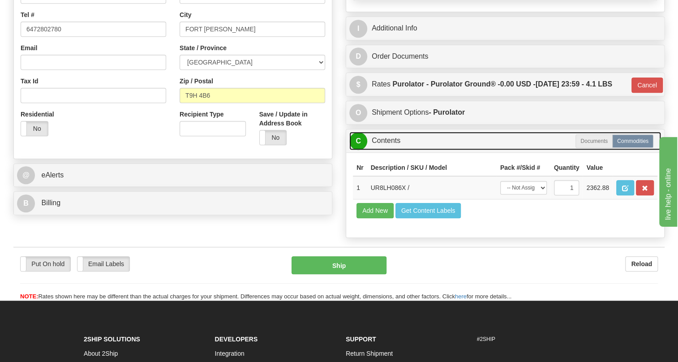
click at [395, 150] on link "C Contents" at bounding box center [505, 141] width 312 height 18
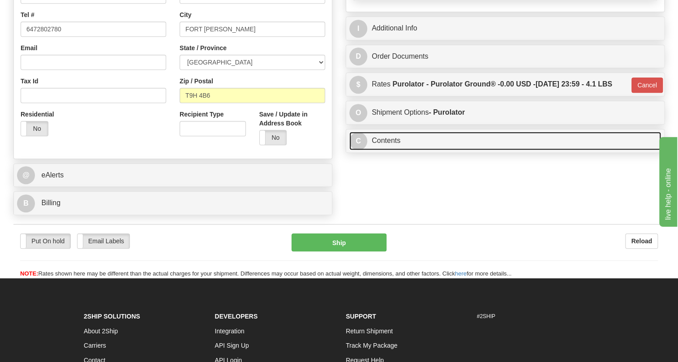
click at [390, 150] on link "C Contents" at bounding box center [505, 141] width 312 height 18
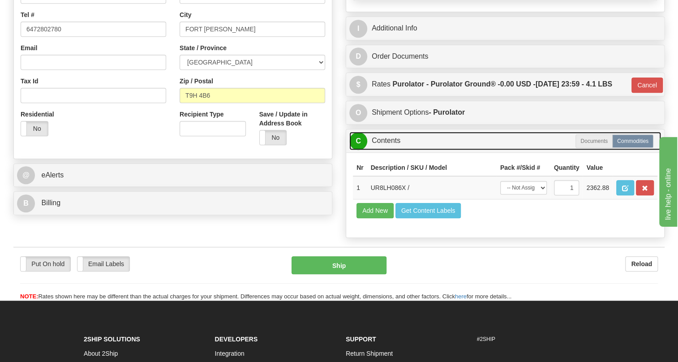
click at [390, 150] on link "C Contents" at bounding box center [505, 141] width 312 height 18
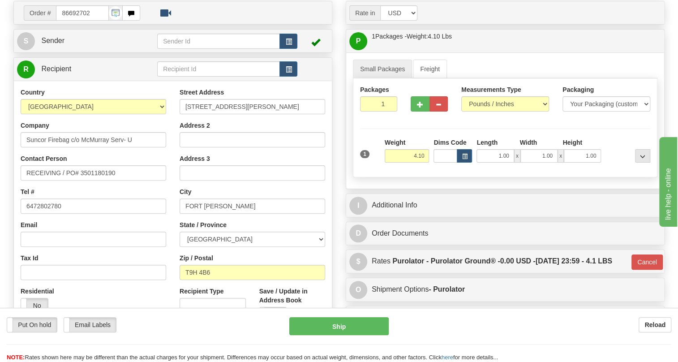
scroll to position [77, 0]
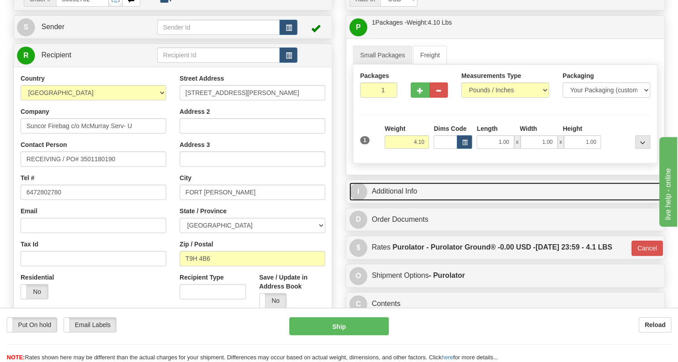
click at [398, 201] on link "I Additional Info" at bounding box center [505, 191] width 312 height 18
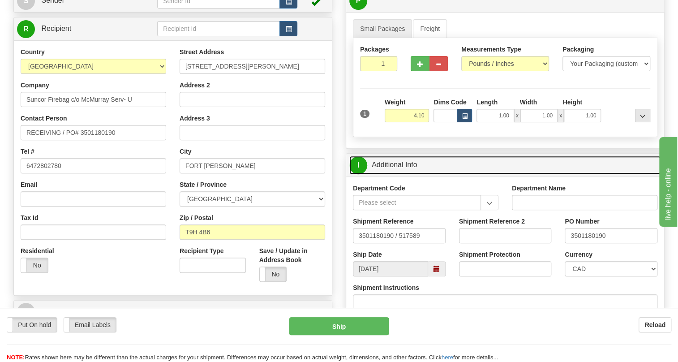
scroll to position [117, 0]
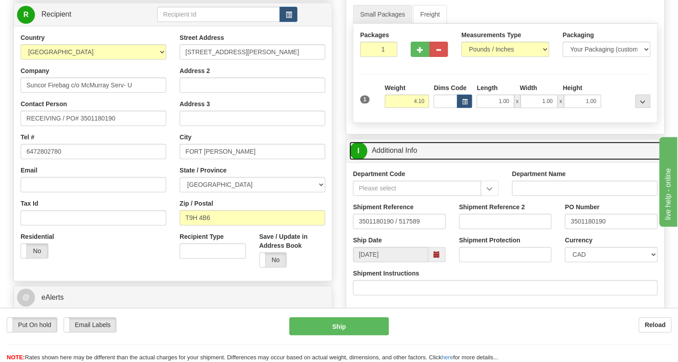
click at [406, 160] on link "I Additional Info" at bounding box center [505, 151] width 312 height 18
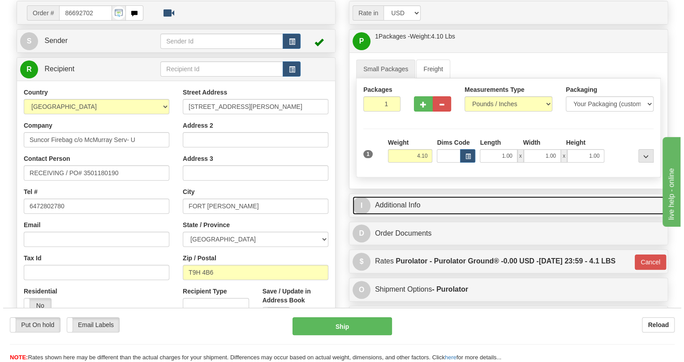
scroll to position [77, 0]
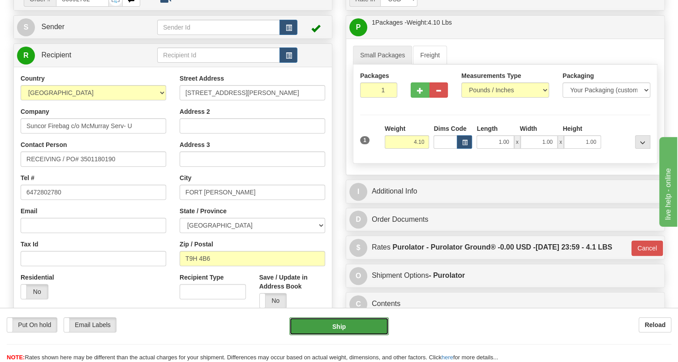
click at [338, 325] on button "Ship" at bounding box center [338, 326] width 99 height 18
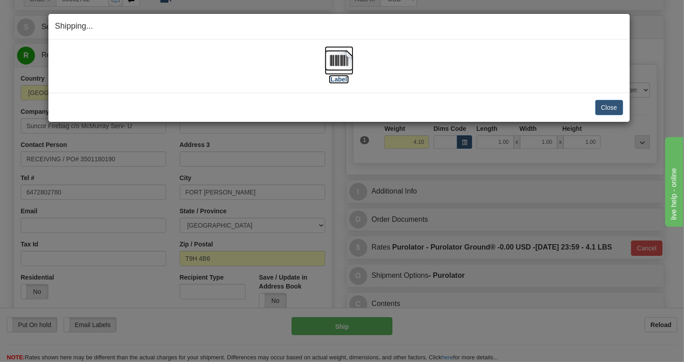
click at [345, 63] on img at bounding box center [339, 60] width 29 height 29
click at [601, 105] on button "Close" at bounding box center [609, 107] width 28 height 15
